Goal: Find specific page/section: Find specific page/section

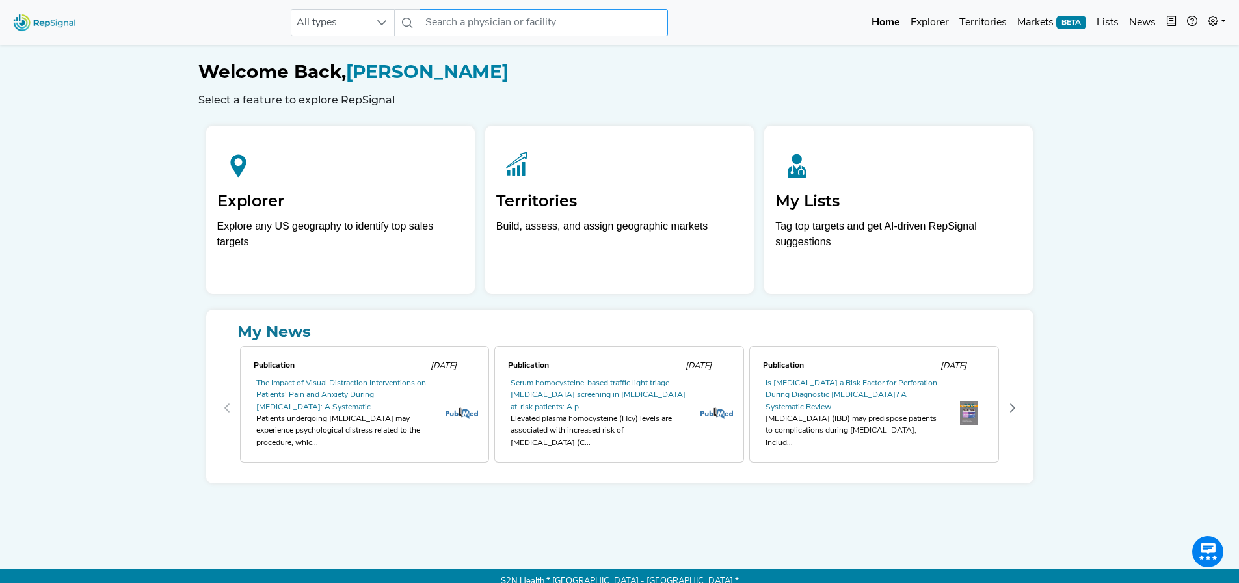
click at [474, 22] on input "text" at bounding box center [543, 22] width 248 height 27
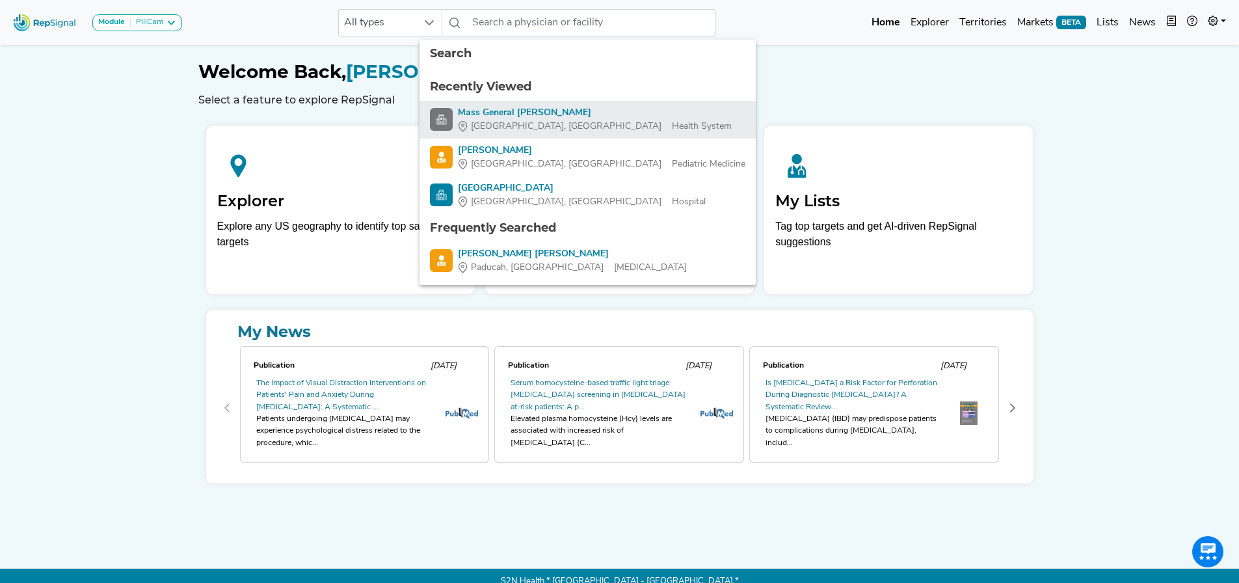
click at [527, 111] on div "Mass General [PERSON_NAME]" at bounding box center [595, 113] width 274 height 14
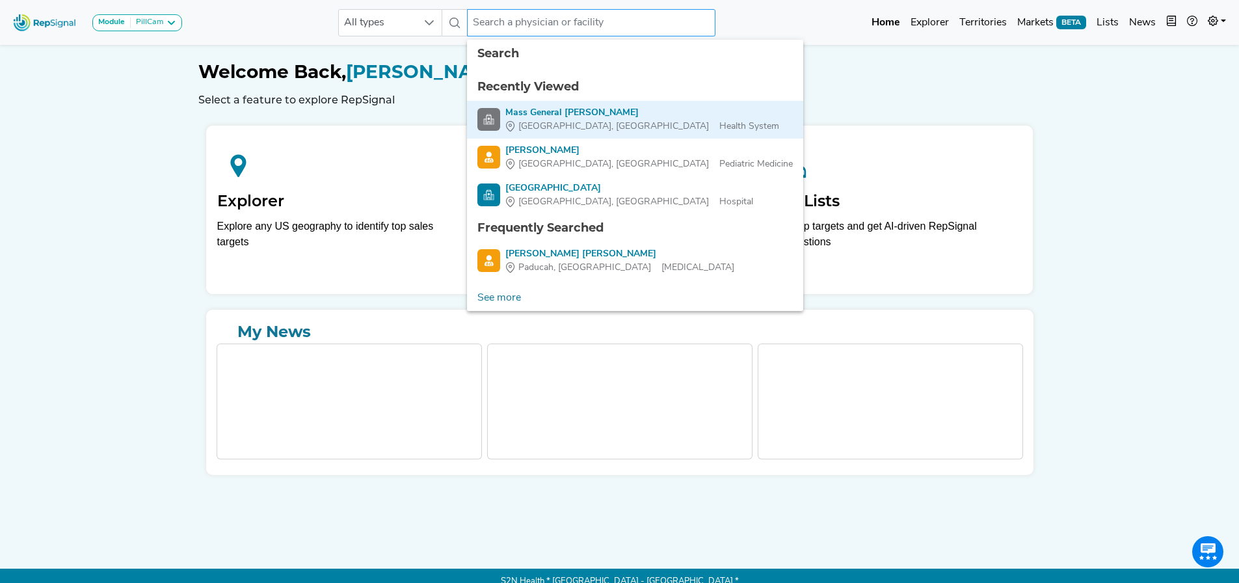
type input "Mass General [PERSON_NAME]"
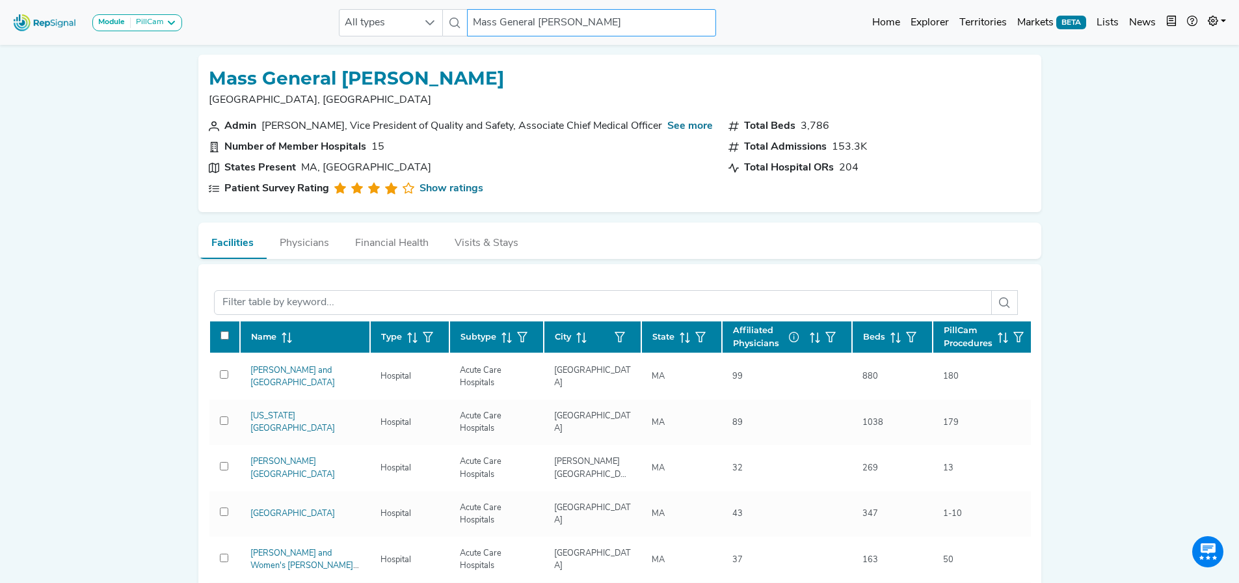
drag, startPoint x: 601, startPoint y: 17, endPoint x: 267, endPoint y: 376, distance: 490.4
click at [602, 16] on input "Mass General [PERSON_NAME]" at bounding box center [591, 22] width 248 height 27
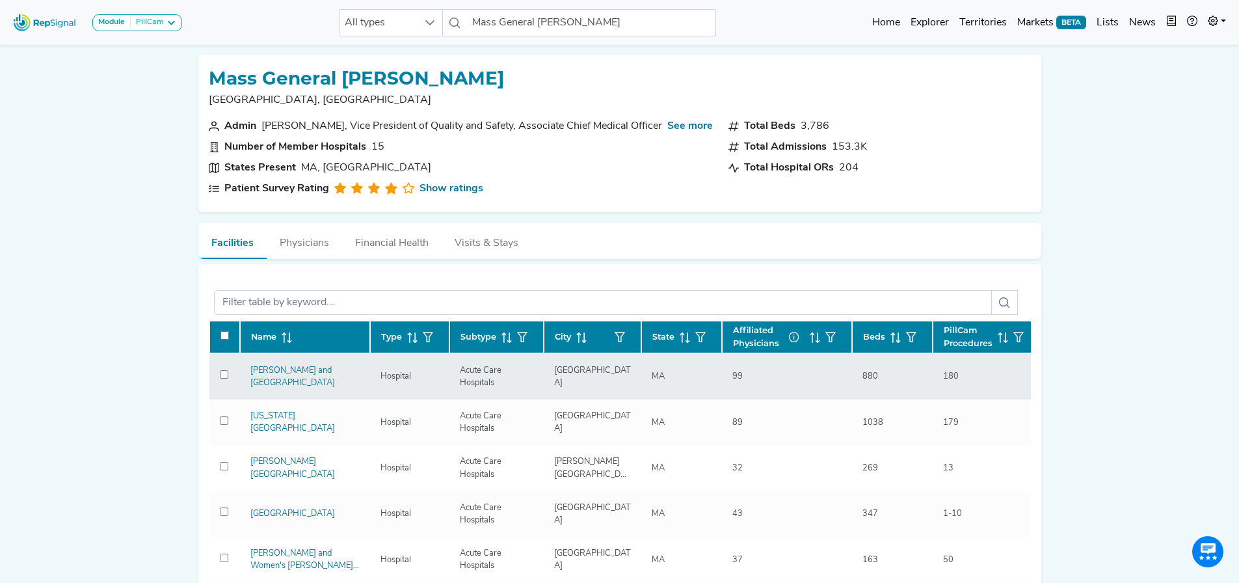
click at [268, 375] on div "[PERSON_NAME] and [GEOGRAPHIC_DATA]" at bounding box center [305, 376] width 125 height 25
click at [272, 386] on link "[PERSON_NAME] and [GEOGRAPHIC_DATA]" at bounding box center [292, 376] width 85 height 21
